Goal: Entertainment & Leisure: Browse casually

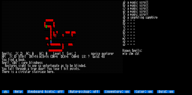
click at [47, 22] on div at bounding box center [47, 23] width 2 height 3
